Goal: Check status: Check status

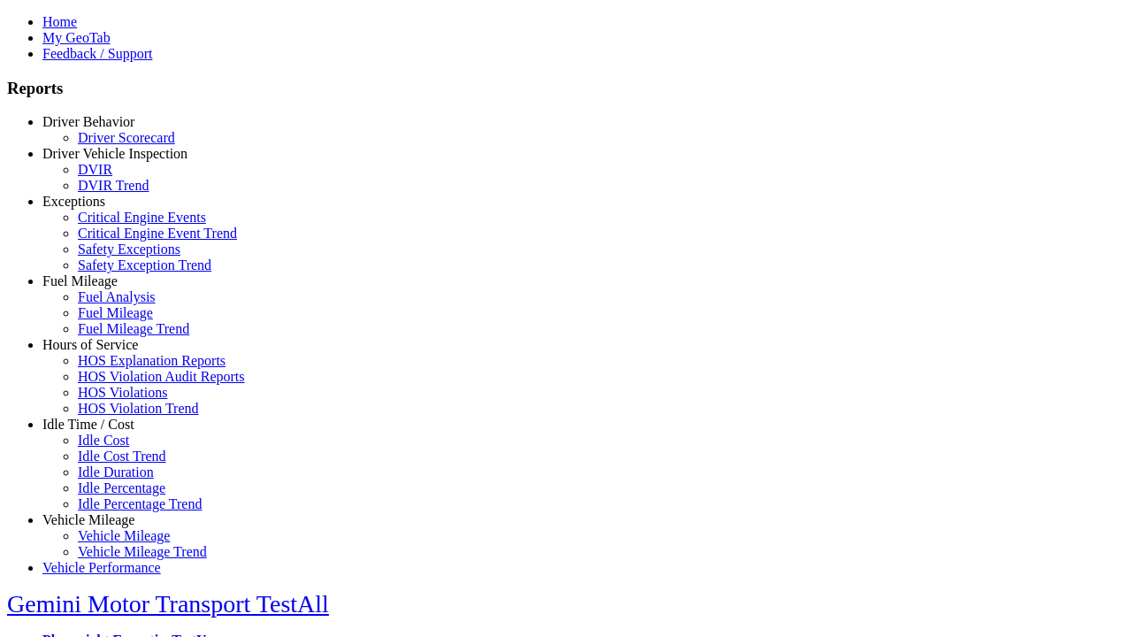
click at [102, 129] on link "Driver Behavior" at bounding box center [88, 121] width 92 height 15
click at [115, 145] on link "Driver Scorecard" at bounding box center [126, 137] width 97 height 15
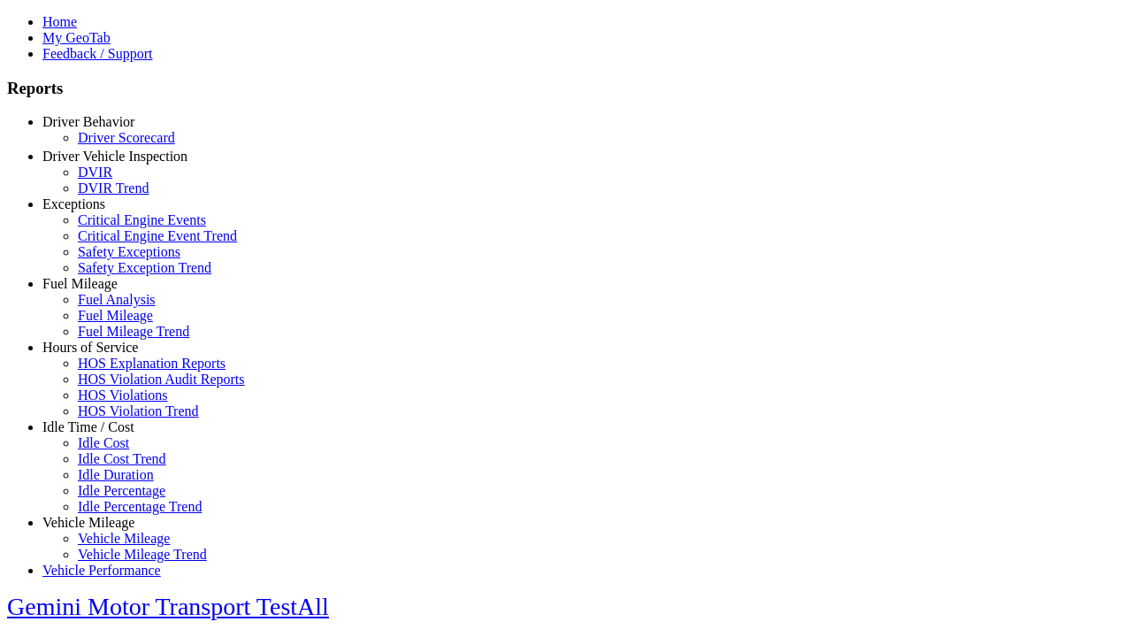
select select "**"
